Goal: Book appointment/travel/reservation

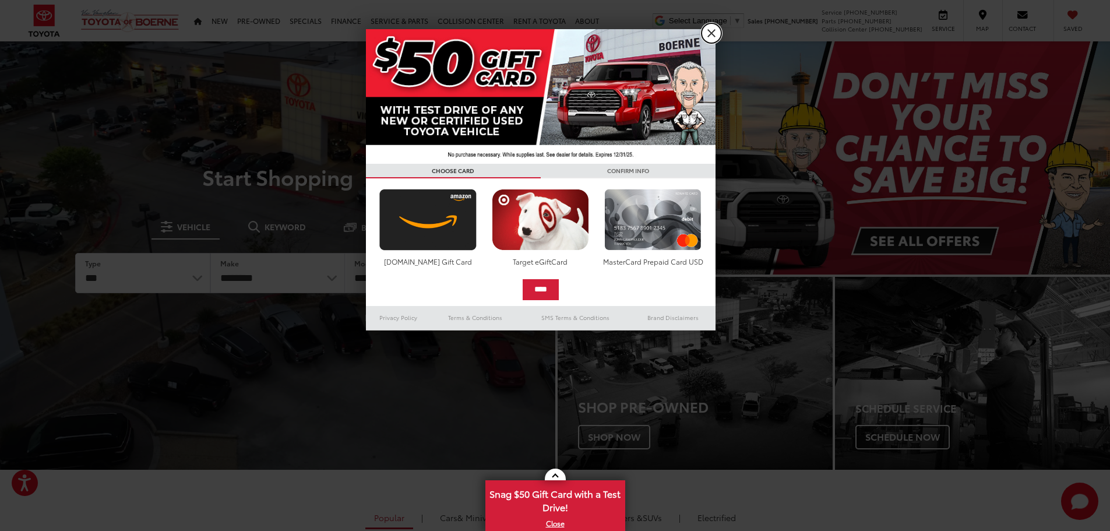
click at [717, 33] on link "X" at bounding box center [711, 33] width 20 height 20
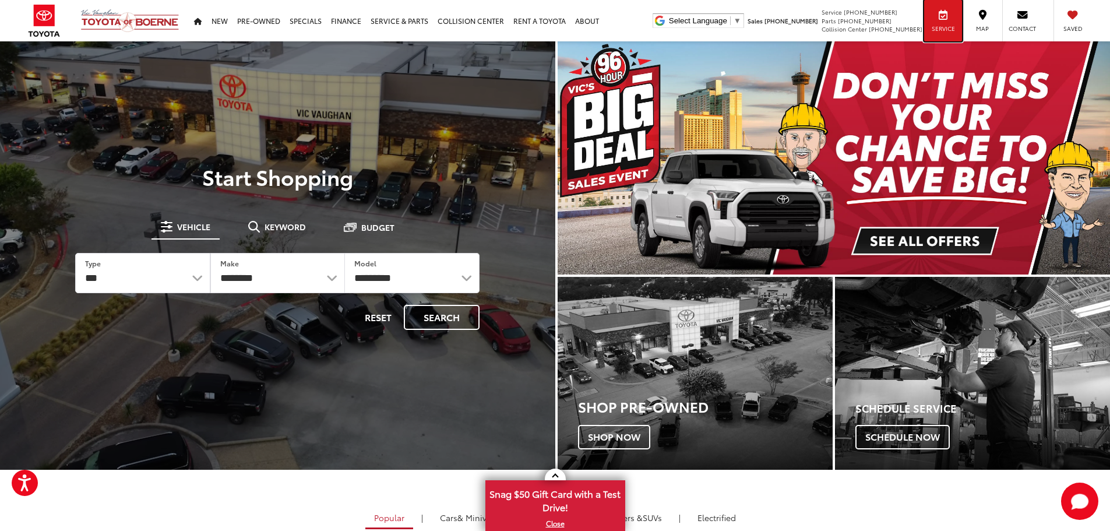
click at [953, 23] on div "Service" at bounding box center [943, 20] width 38 height 41
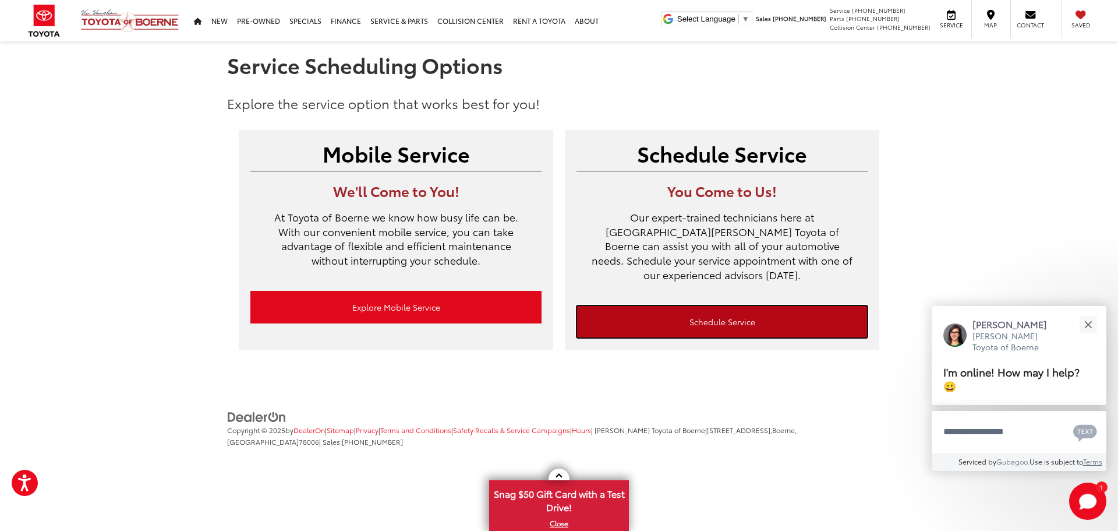
click at [675, 308] on link "Schedule Service" at bounding box center [722, 321] width 291 height 33
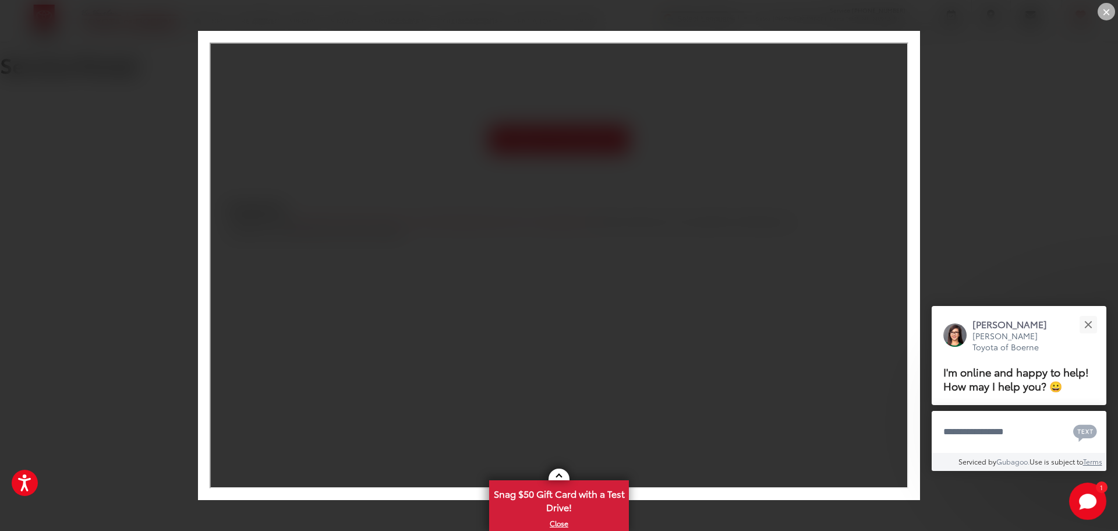
click at [1108, 13] on div "×" at bounding box center [1106, 11] width 17 height 17
